Goal: Transaction & Acquisition: Purchase product/service

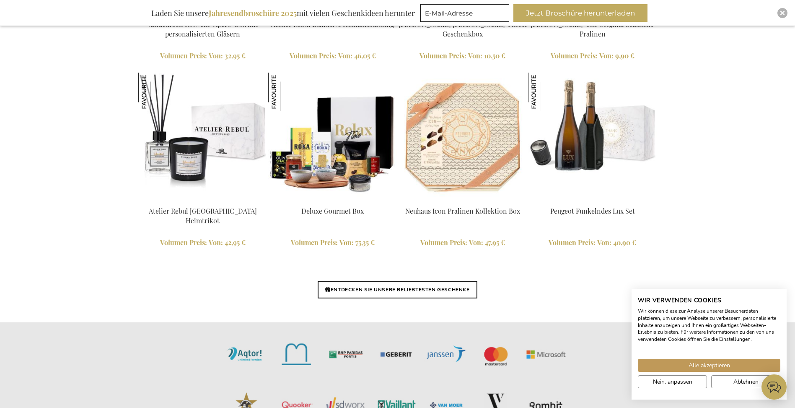
scroll to position [1913, 0]
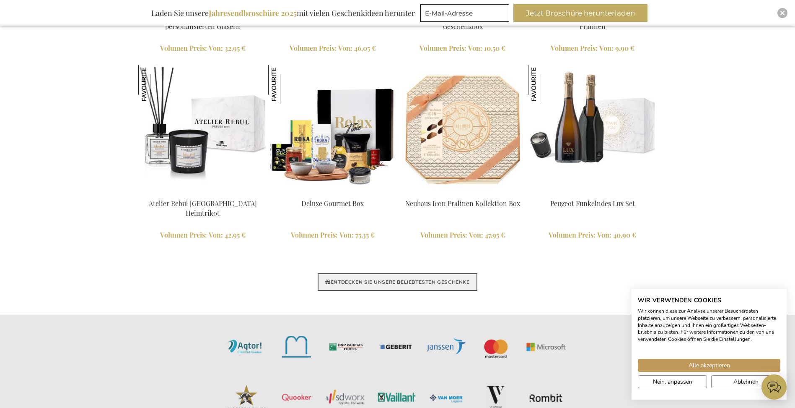
click at [452, 285] on link "ENTDECKEN SIE UNSERE BELIEBTESTEN GESCHENKE" at bounding box center [397, 282] width 159 height 18
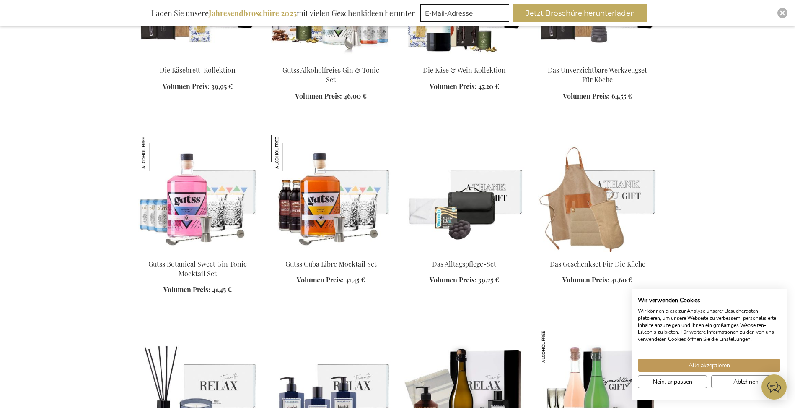
scroll to position [839, 0]
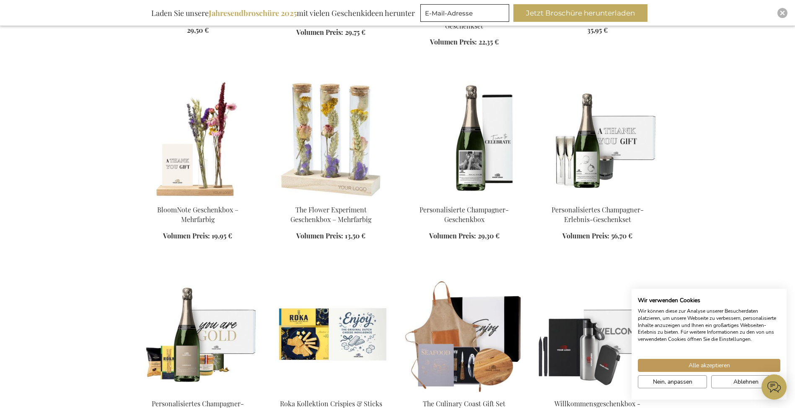
scroll to position [1468, 0]
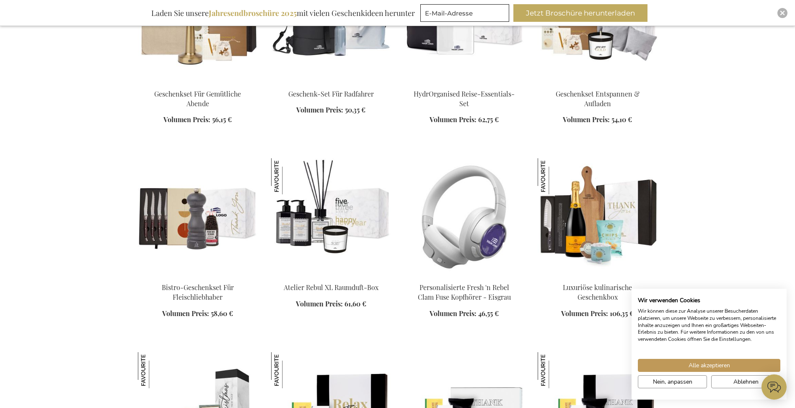
scroll to position [2558, 0]
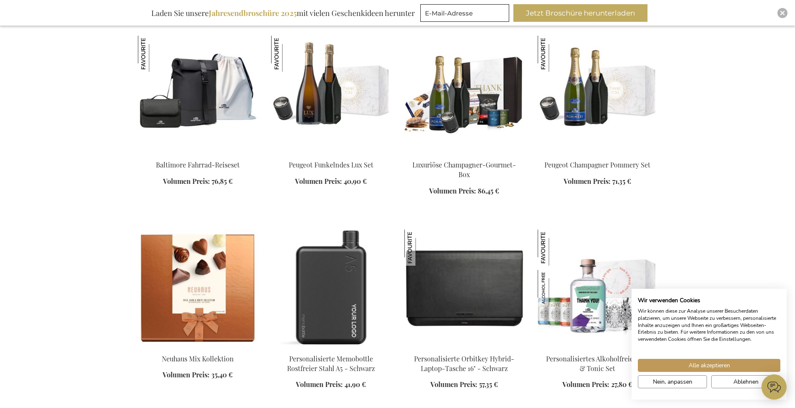
scroll to position [3019, 0]
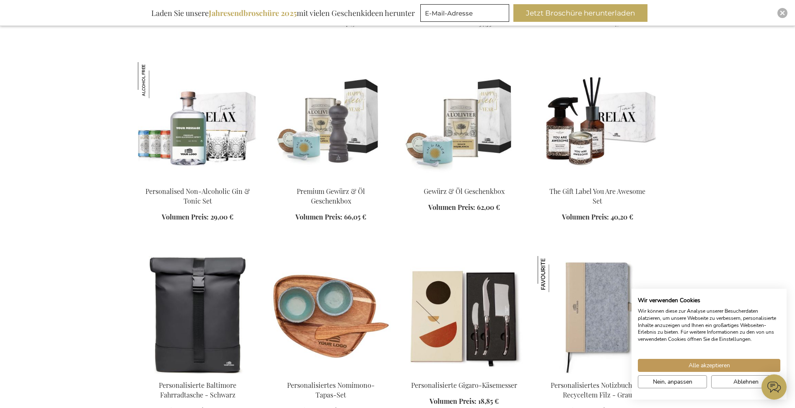
scroll to position [3522, 0]
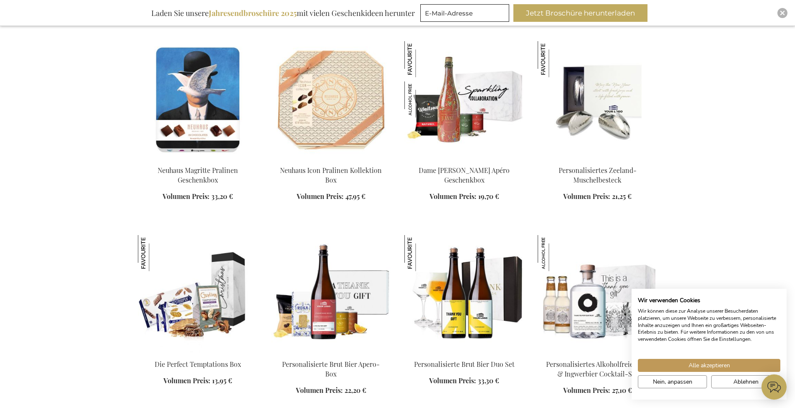
scroll to position [3816, 0]
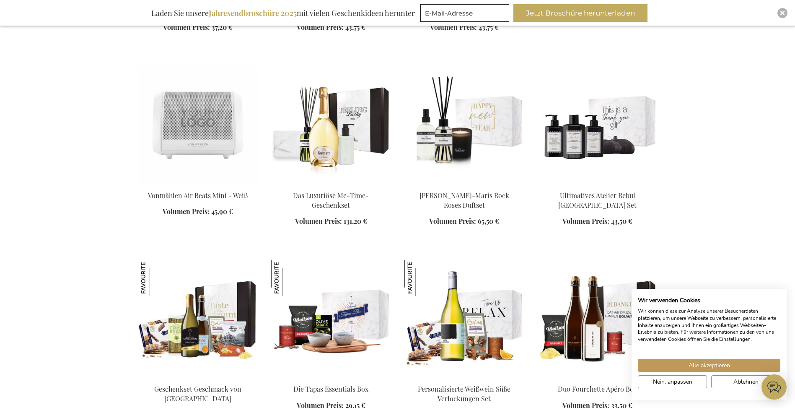
scroll to position [4864, 0]
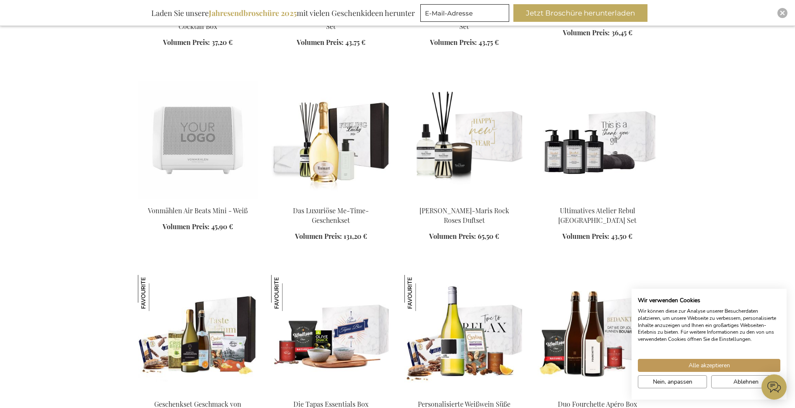
scroll to position [4696, 0]
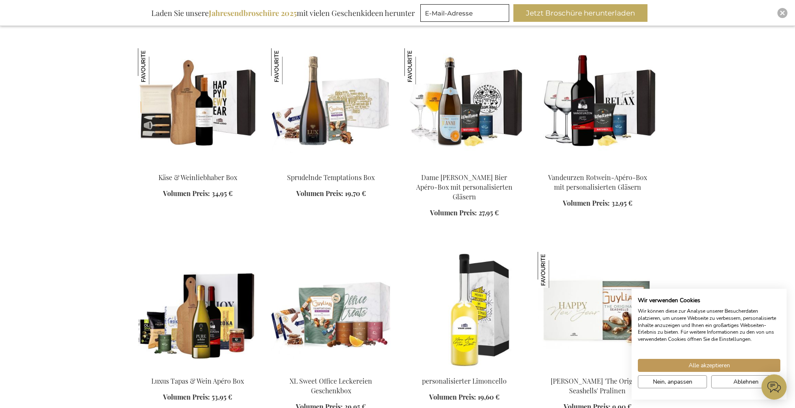
scroll to position [5870, 0]
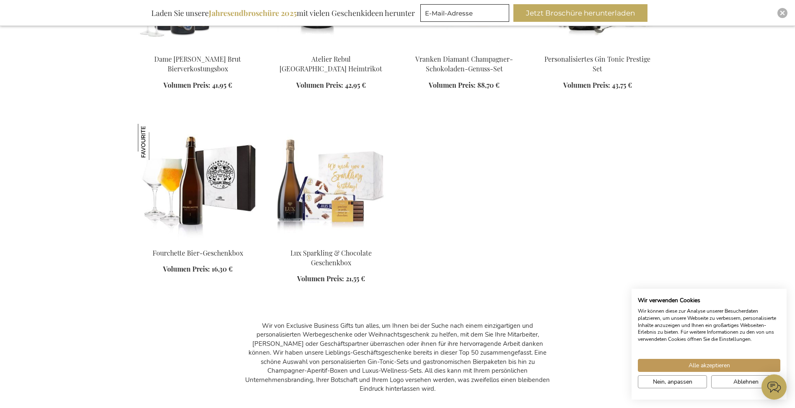
scroll to position [6625, 0]
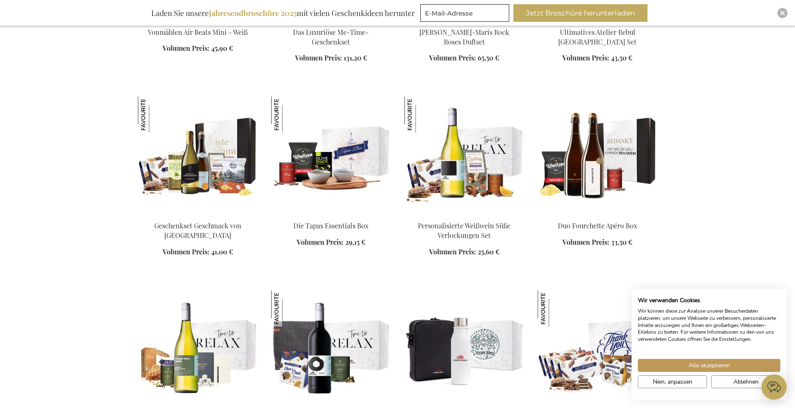
scroll to position [5032, 0]
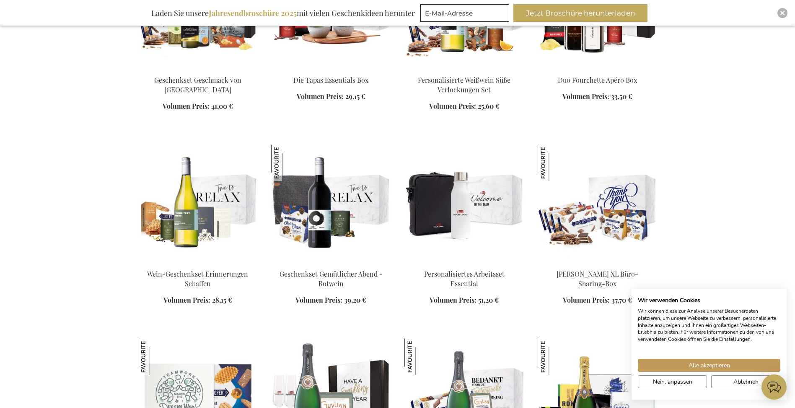
click at [481, 197] on img at bounding box center [465, 203] width 120 height 117
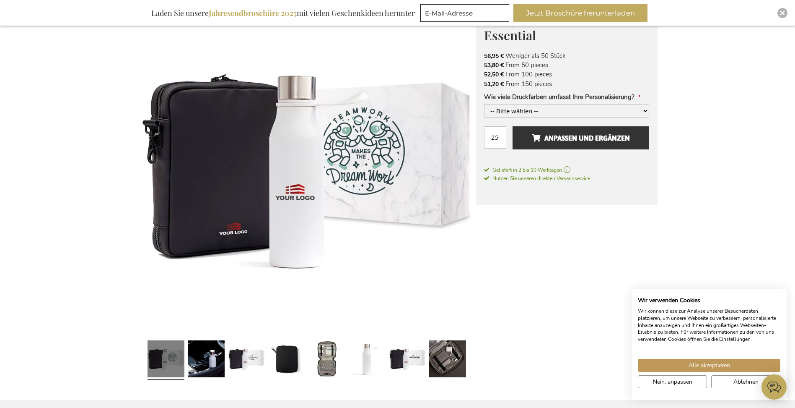
scroll to position [168, 0]
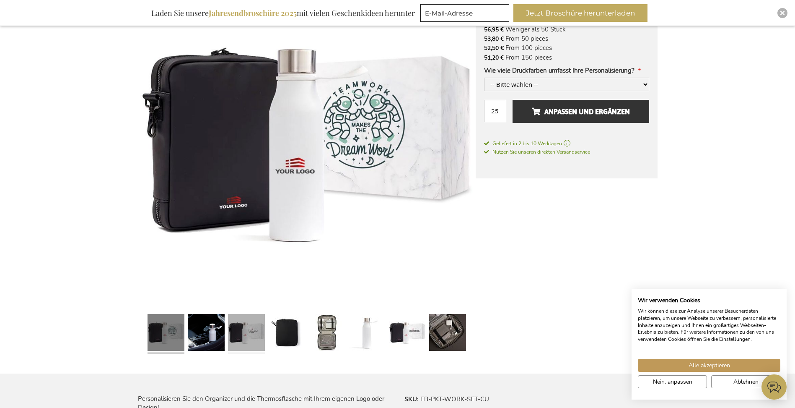
click at [245, 333] on link at bounding box center [246, 333] width 37 height 46
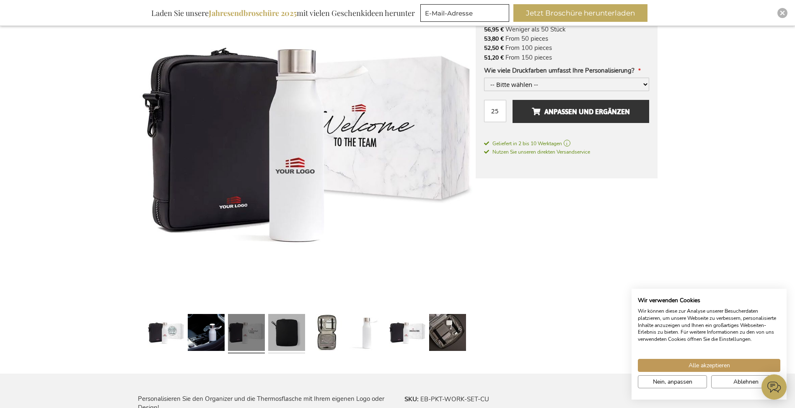
click at [281, 340] on link at bounding box center [286, 333] width 37 height 46
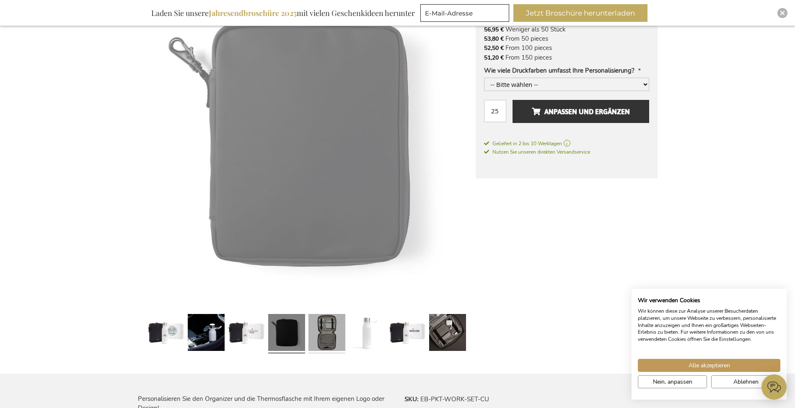
scroll to position [168, 0]
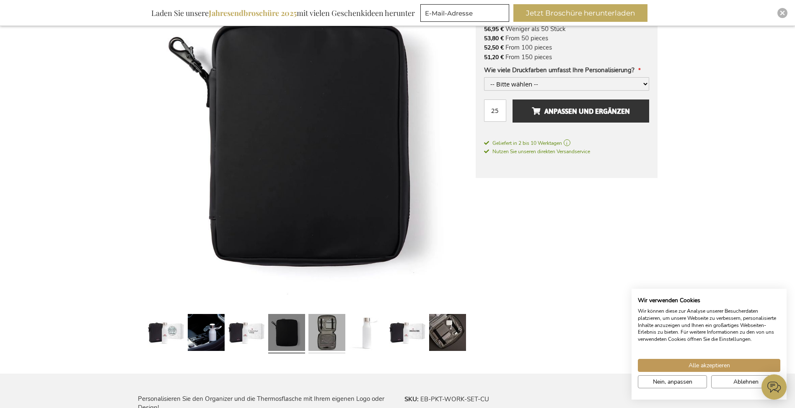
click at [318, 341] on link at bounding box center [327, 333] width 37 height 46
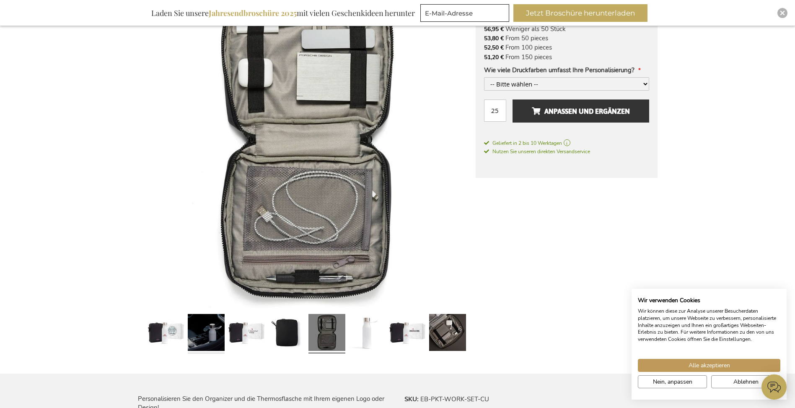
click at [216, 333] on link at bounding box center [206, 333] width 37 height 46
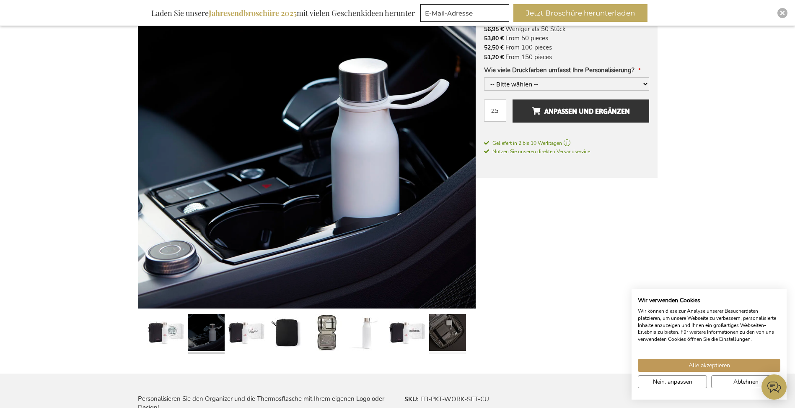
click at [447, 331] on link at bounding box center [447, 333] width 37 height 46
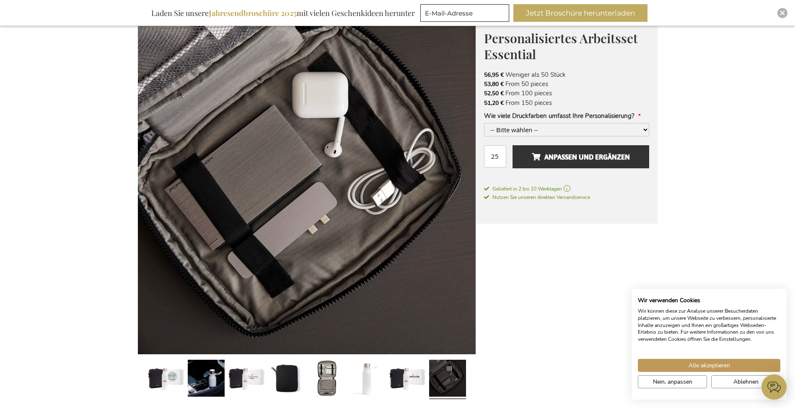
scroll to position [126, 0]
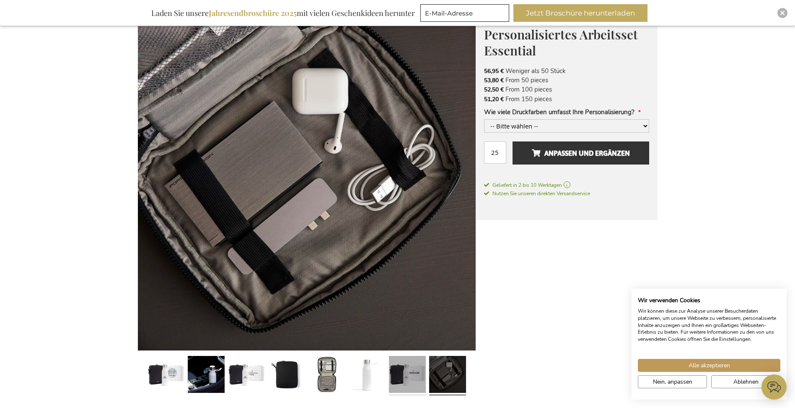
click at [402, 375] on link at bounding box center [407, 375] width 37 height 46
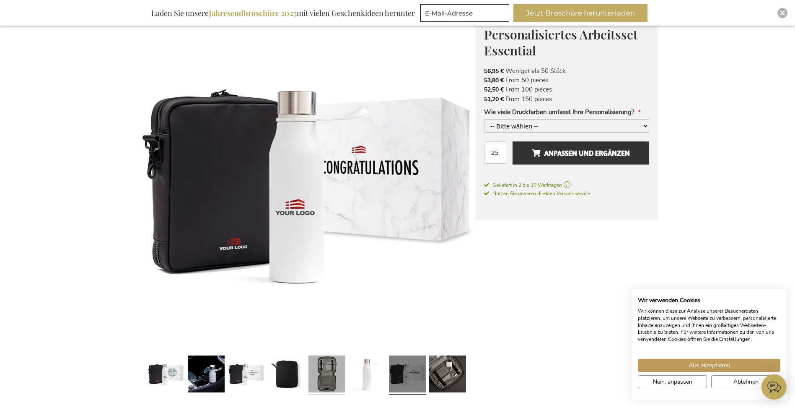
click at [326, 379] on link at bounding box center [327, 375] width 37 height 46
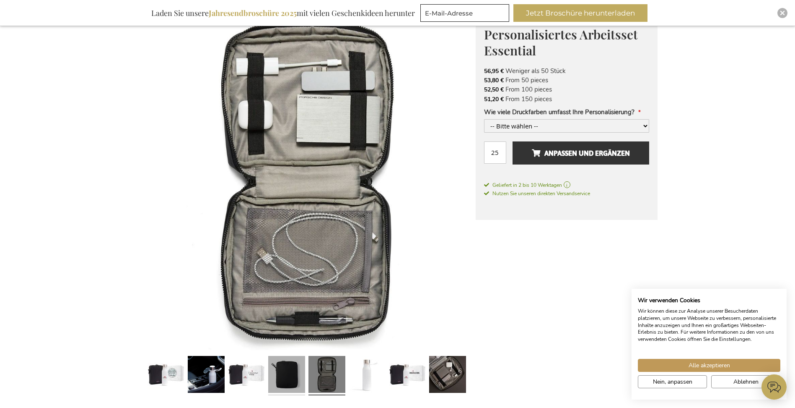
click at [276, 375] on link at bounding box center [286, 375] width 37 height 46
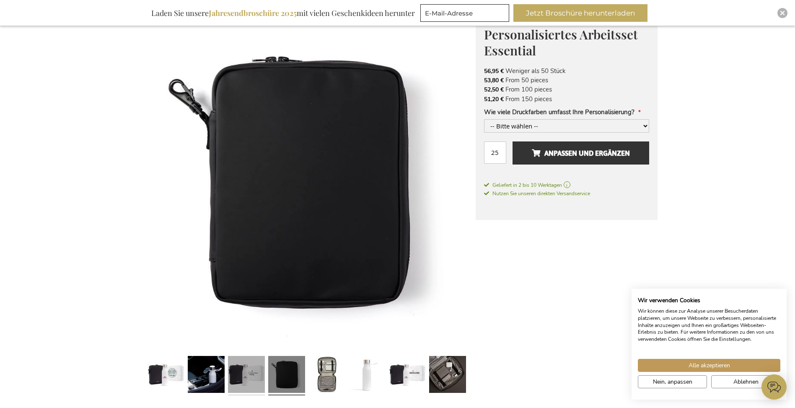
click at [244, 376] on link at bounding box center [246, 375] width 37 height 46
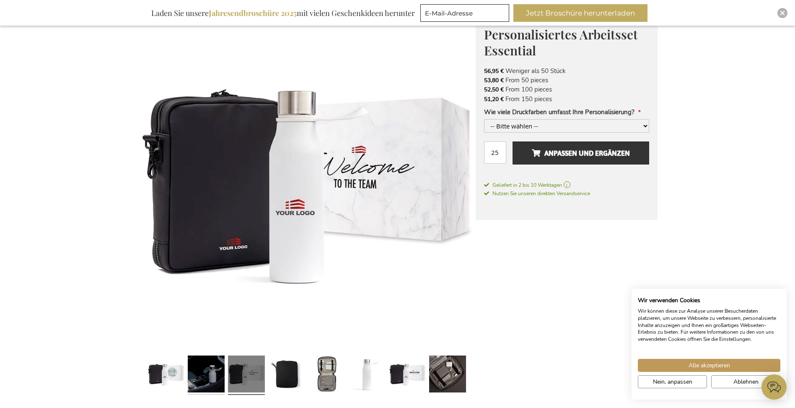
click at [217, 374] on link at bounding box center [206, 375] width 37 height 46
